Goal: Transaction & Acquisition: Book appointment/travel/reservation

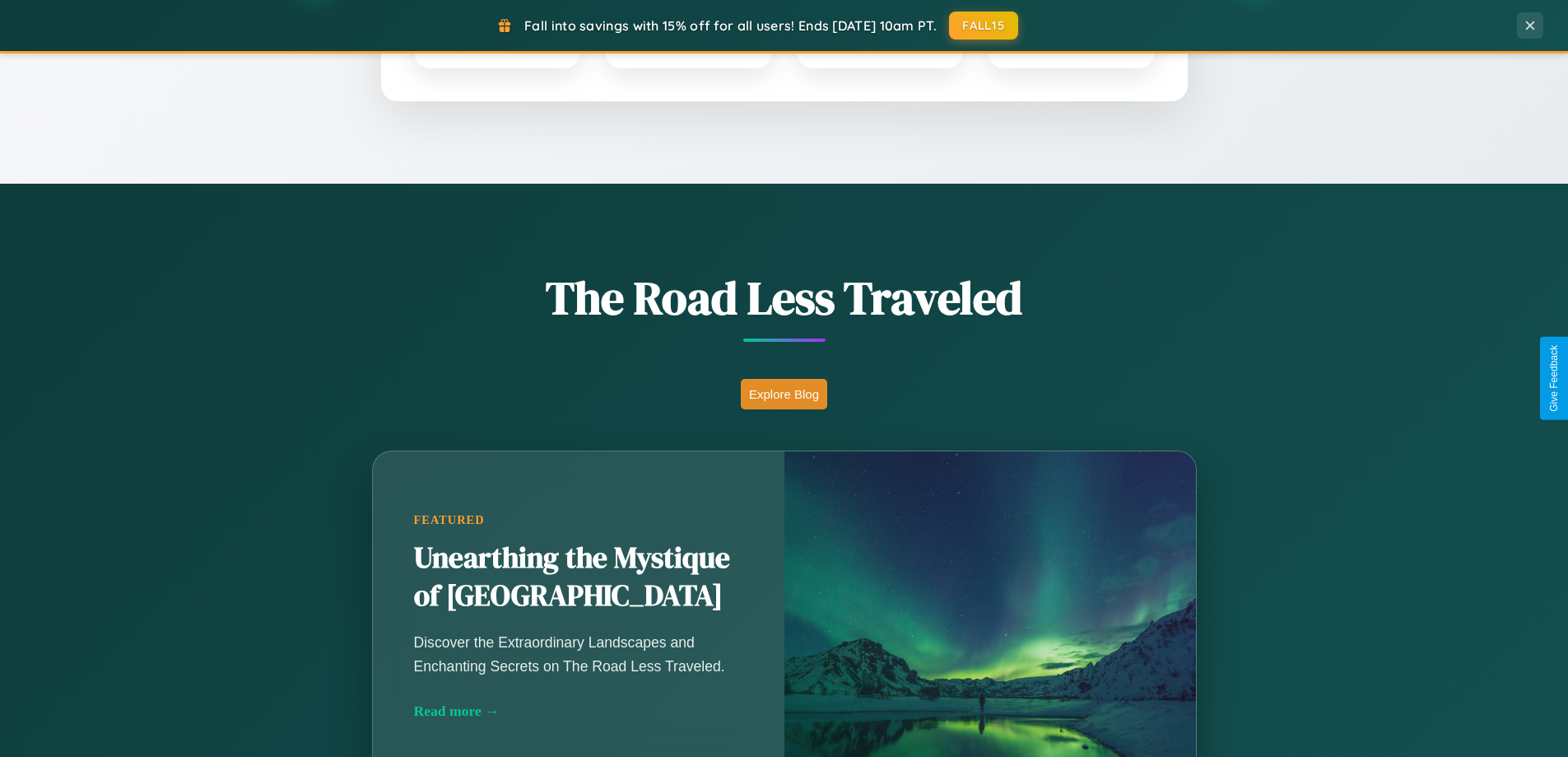
scroll to position [1133, 0]
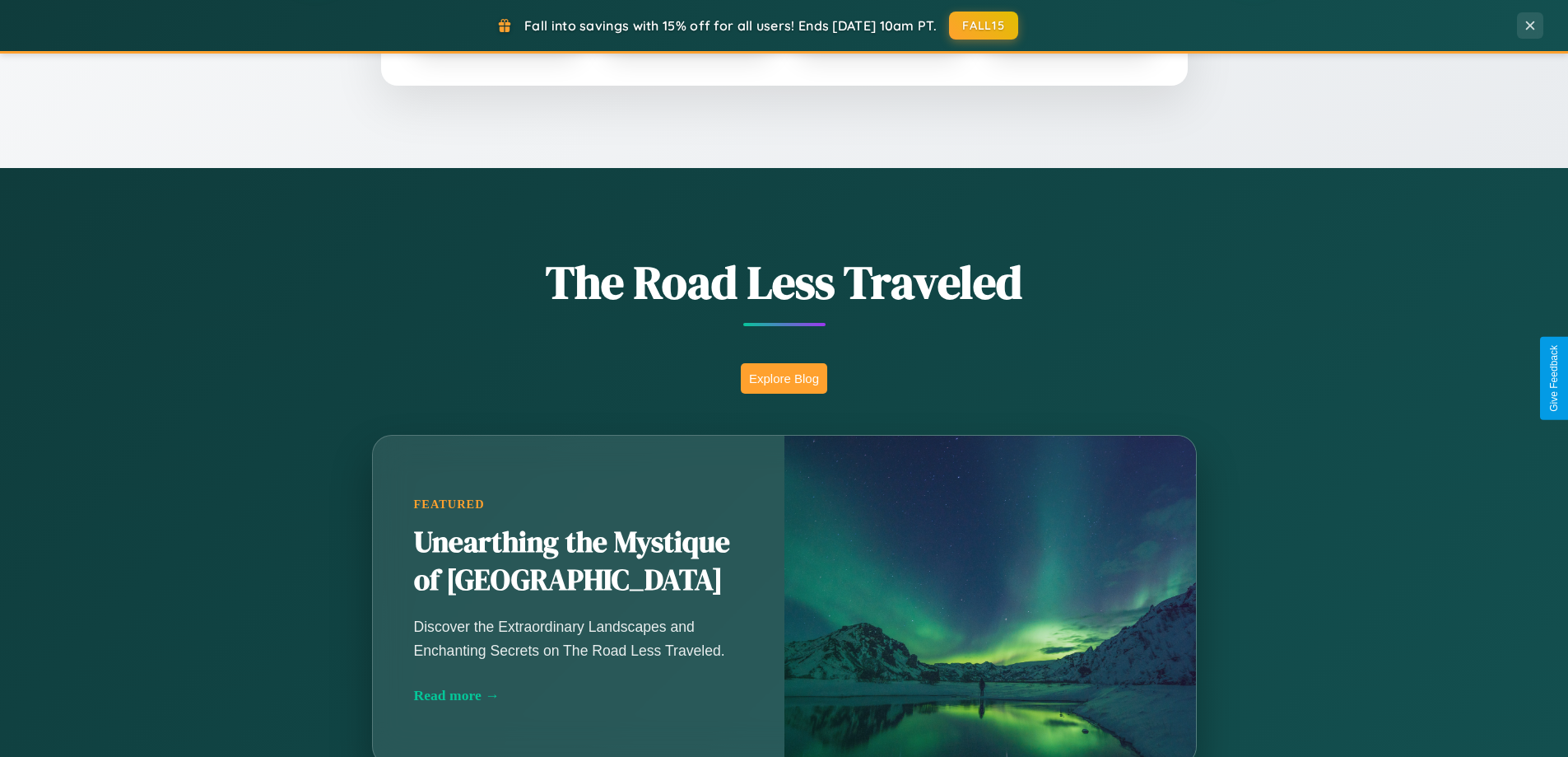
click at [784, 378] on button "Explore Blog" at bounding box center [784, 378] width 87 height 31
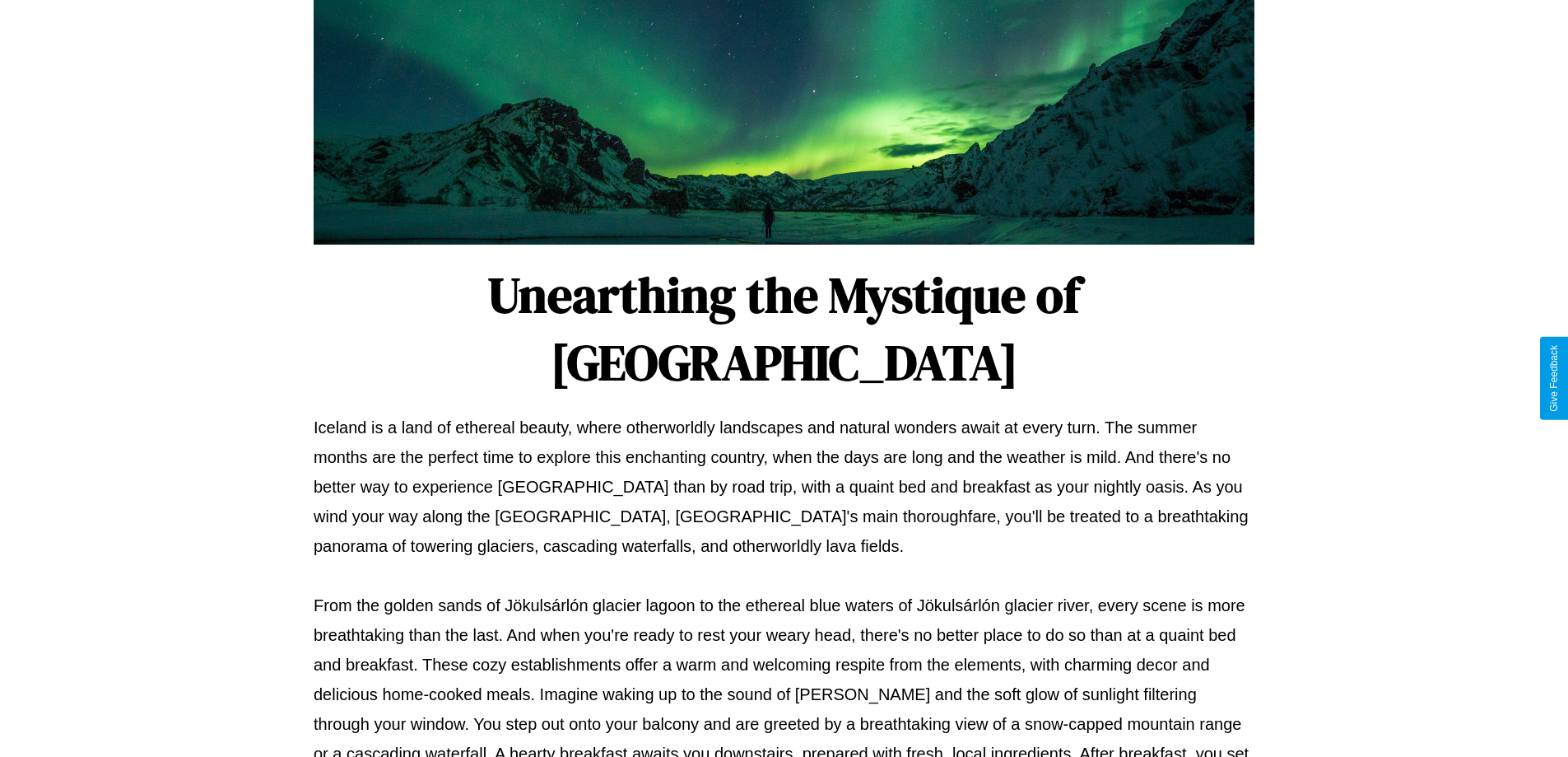
scroll to position [533, 0]
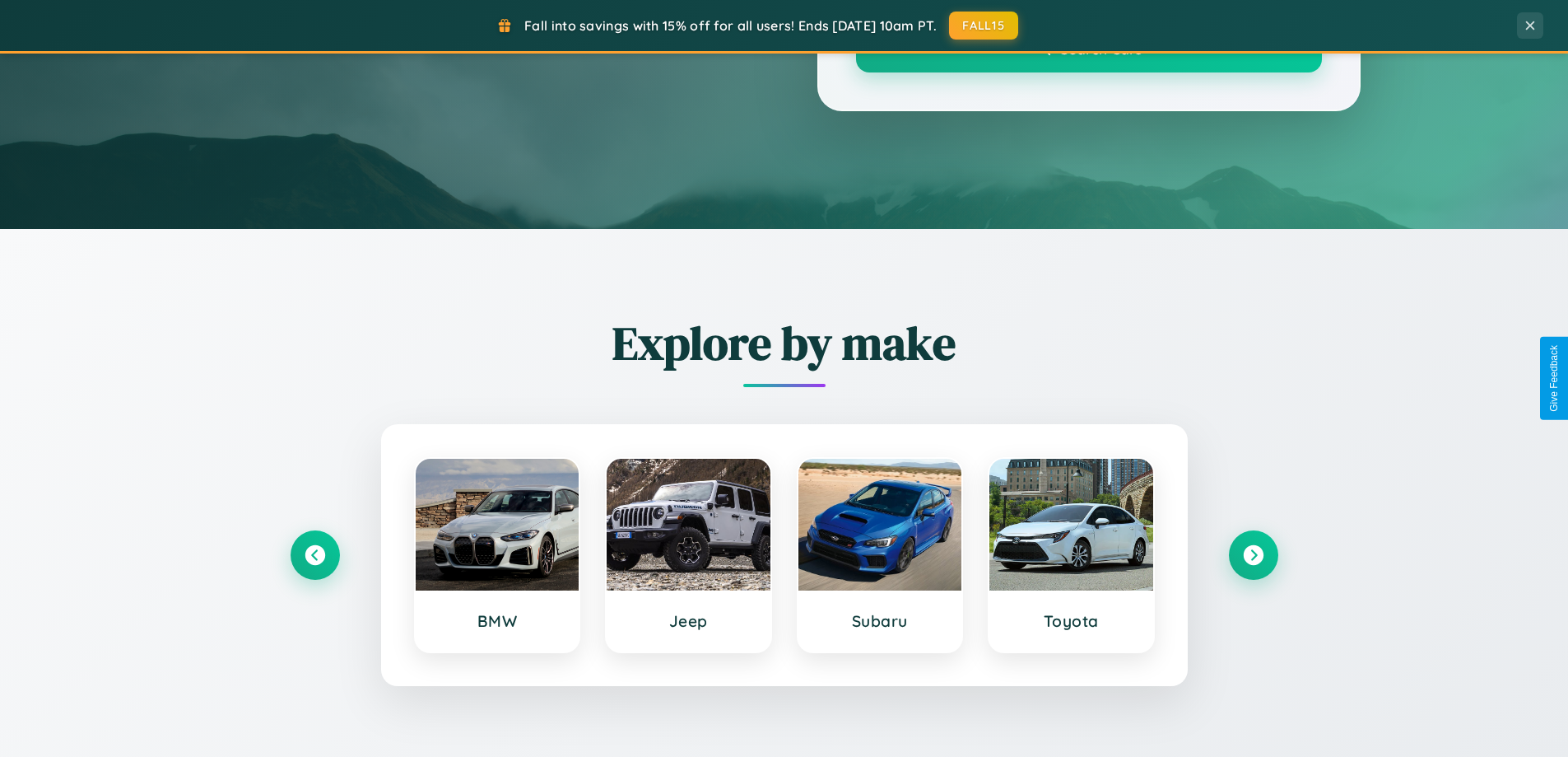
scroll to position [1133, 0]
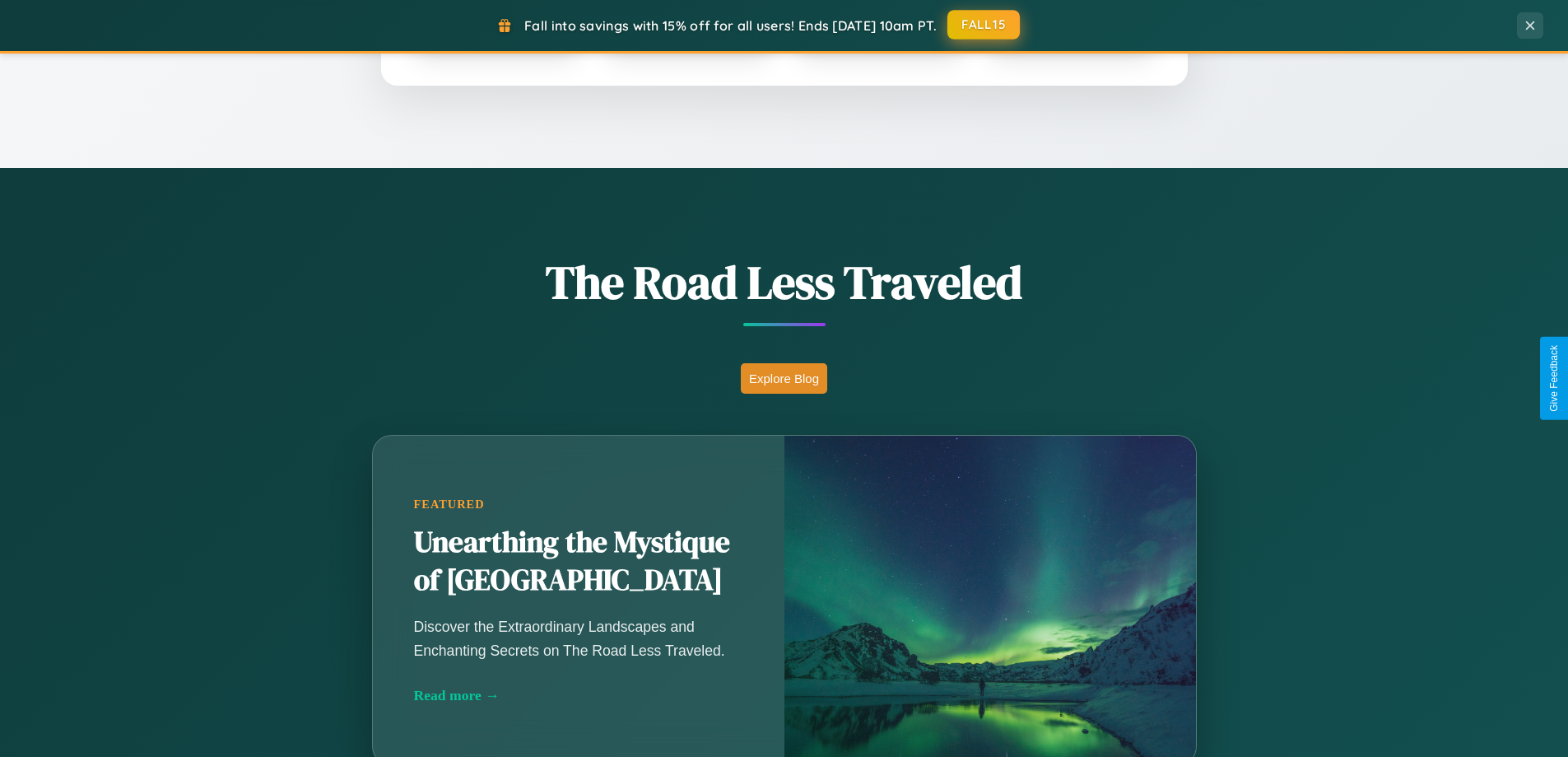
click at [985, 25] on button "FALL15" at bounding box center [983, 25] width 72 height 30
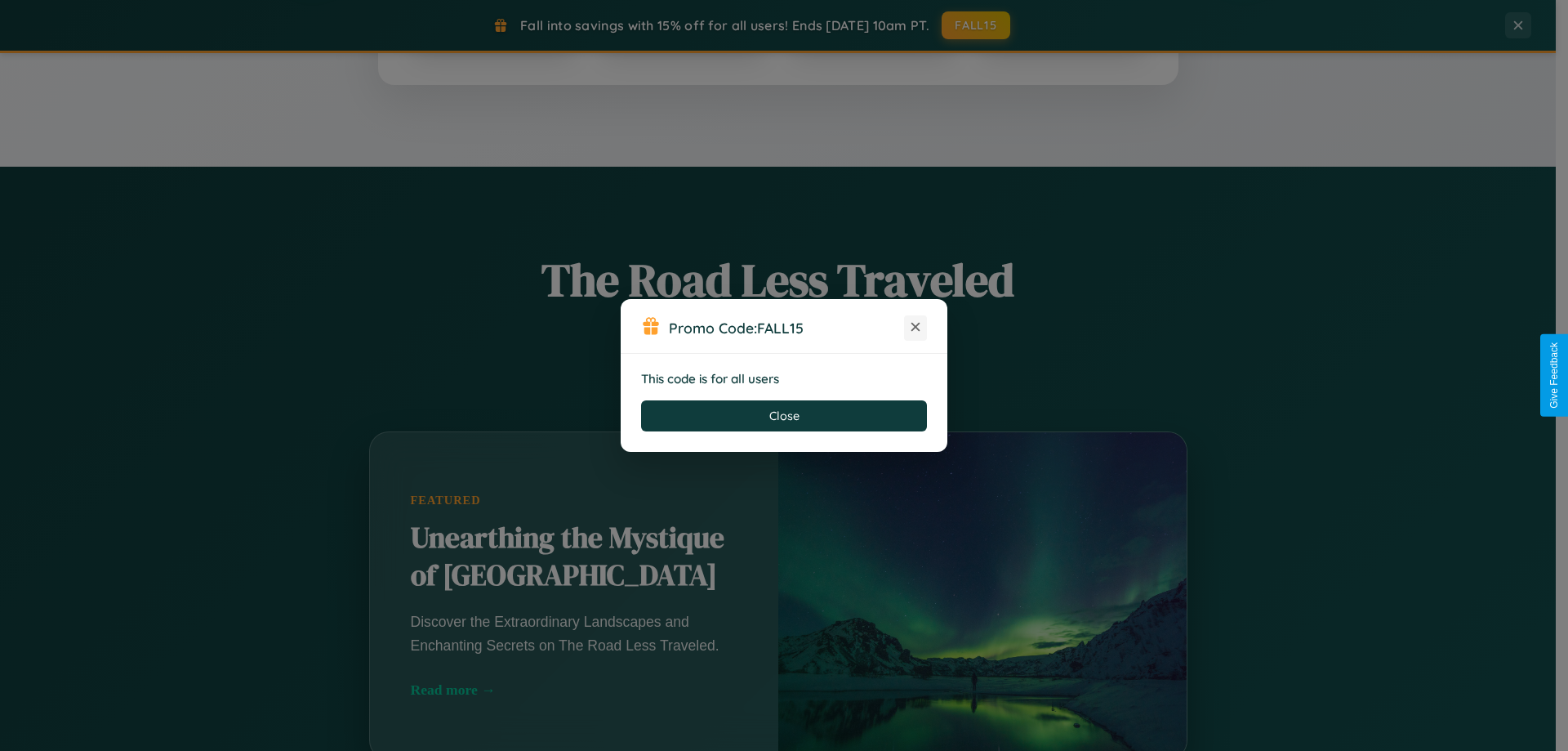
click at [916, 328] on icon at bounding box center [916, 327] width 17 height 17
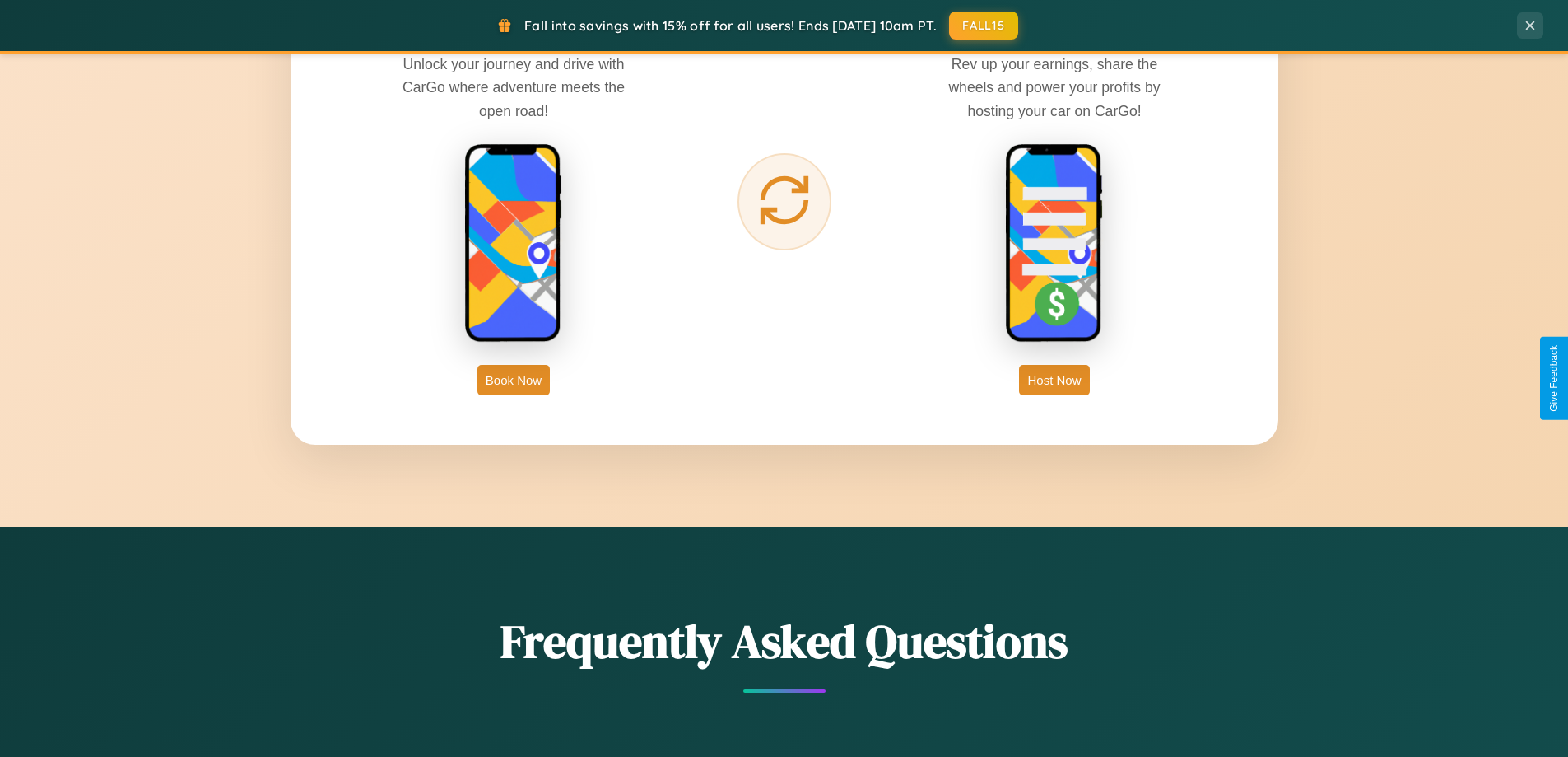
scroll to position [2646, 0]
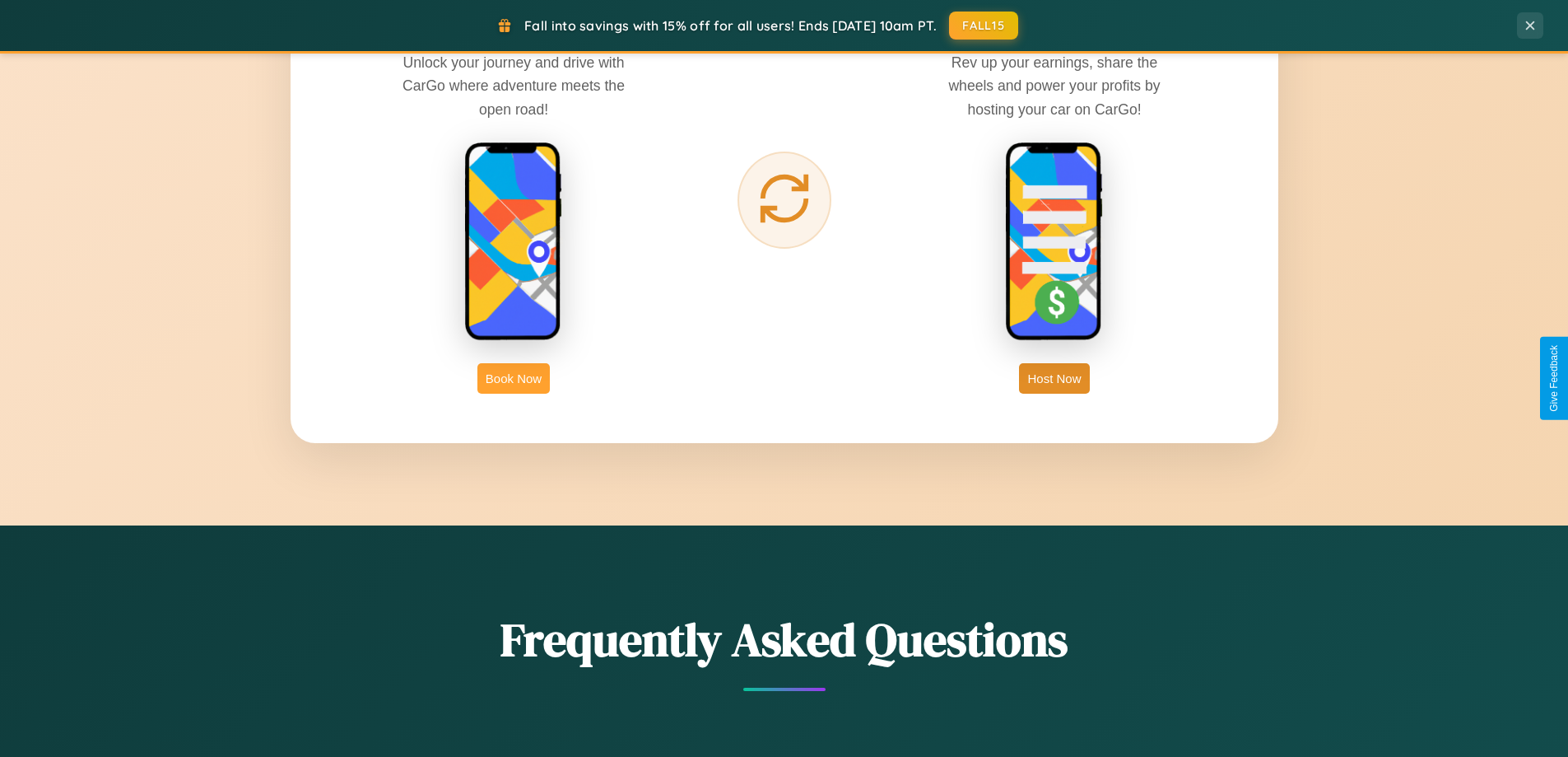
click at [514, 378] on button "Book Now" at bounding box center [513, 378] width 72 height 31
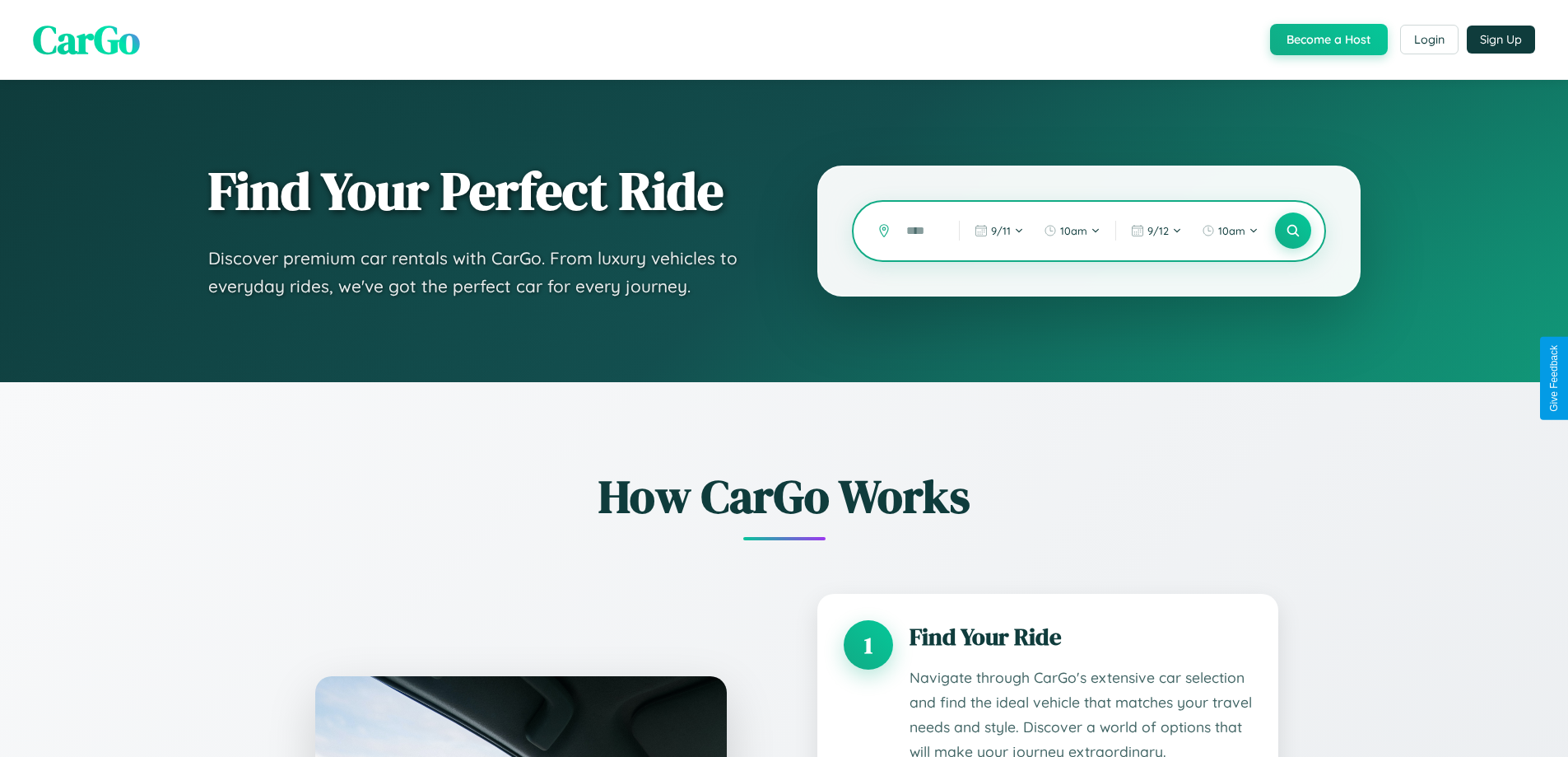
click at [921, 231] on input "text" at bounding box center [920, 231] width 44 height 29
type input "****"
click at [1292, 231] on icon at bounding box center [1292, 231] width 16 height 16
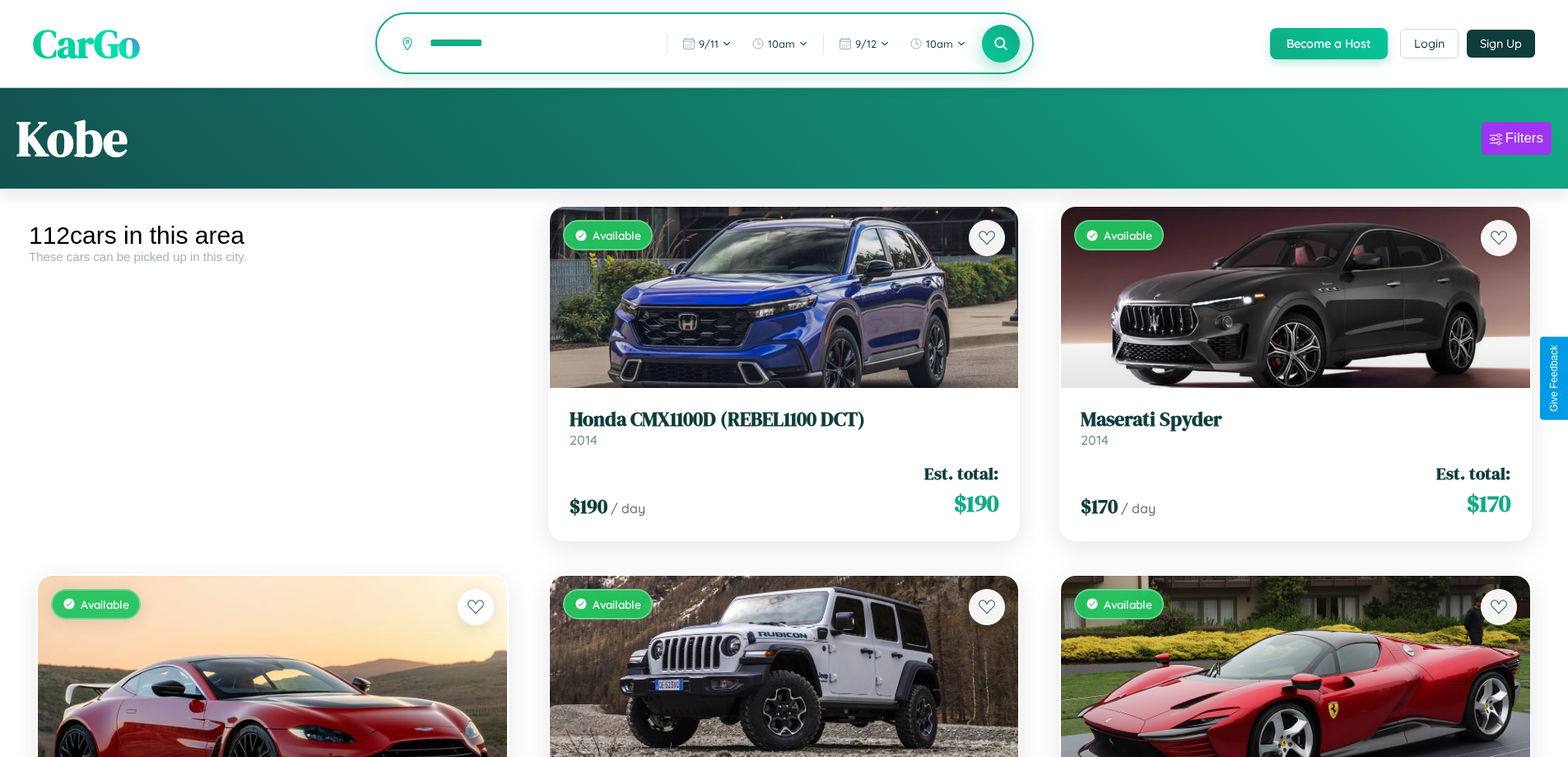
type input "**********"
click at [1000, 44] on icon at bounding box center [1001, 43] width 16 height 16
